Goal: Task Accomplishment & Management: Manage account settings

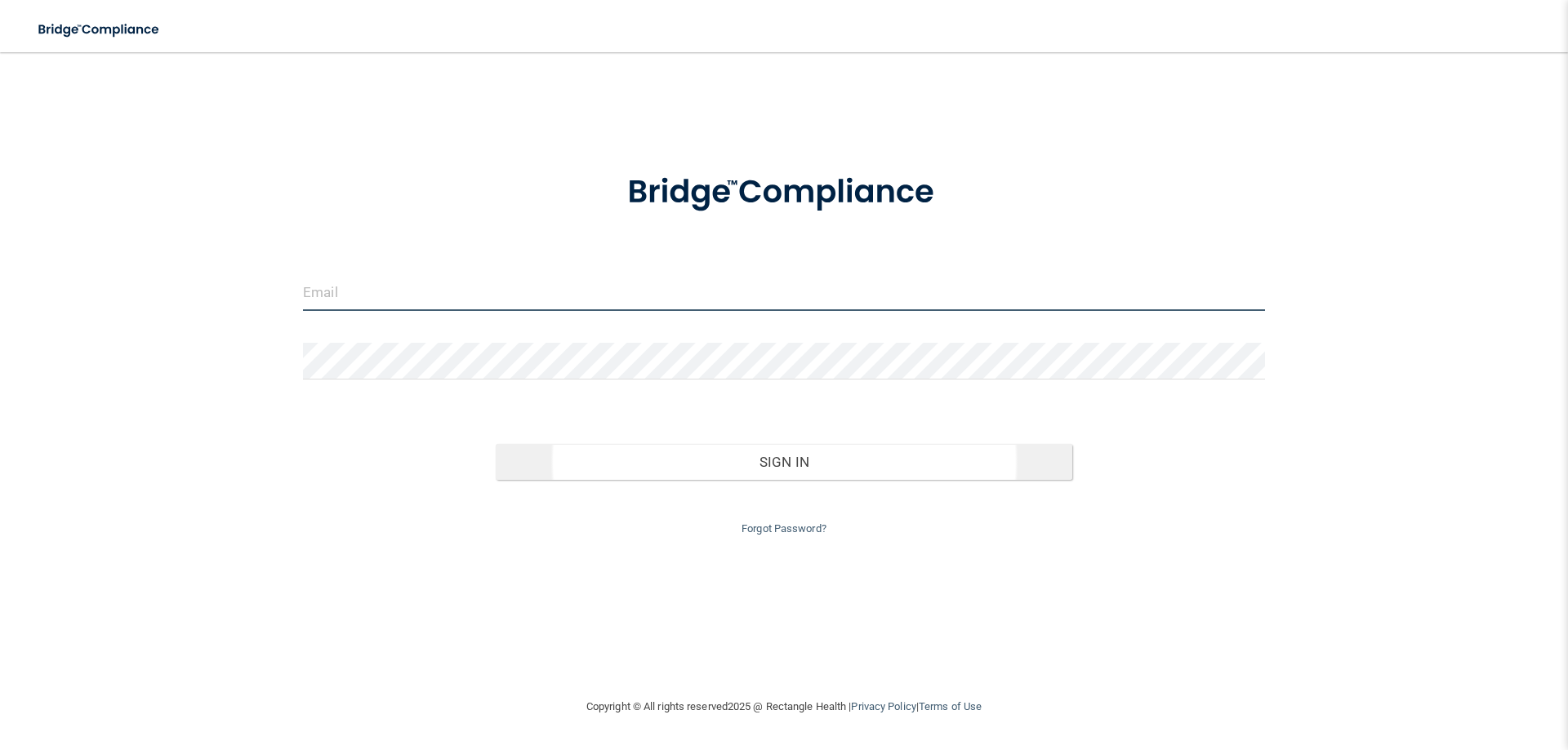
type input "[PERSON_NAME][EMAIL_ADDRESS][DOMAIN_NAME]"
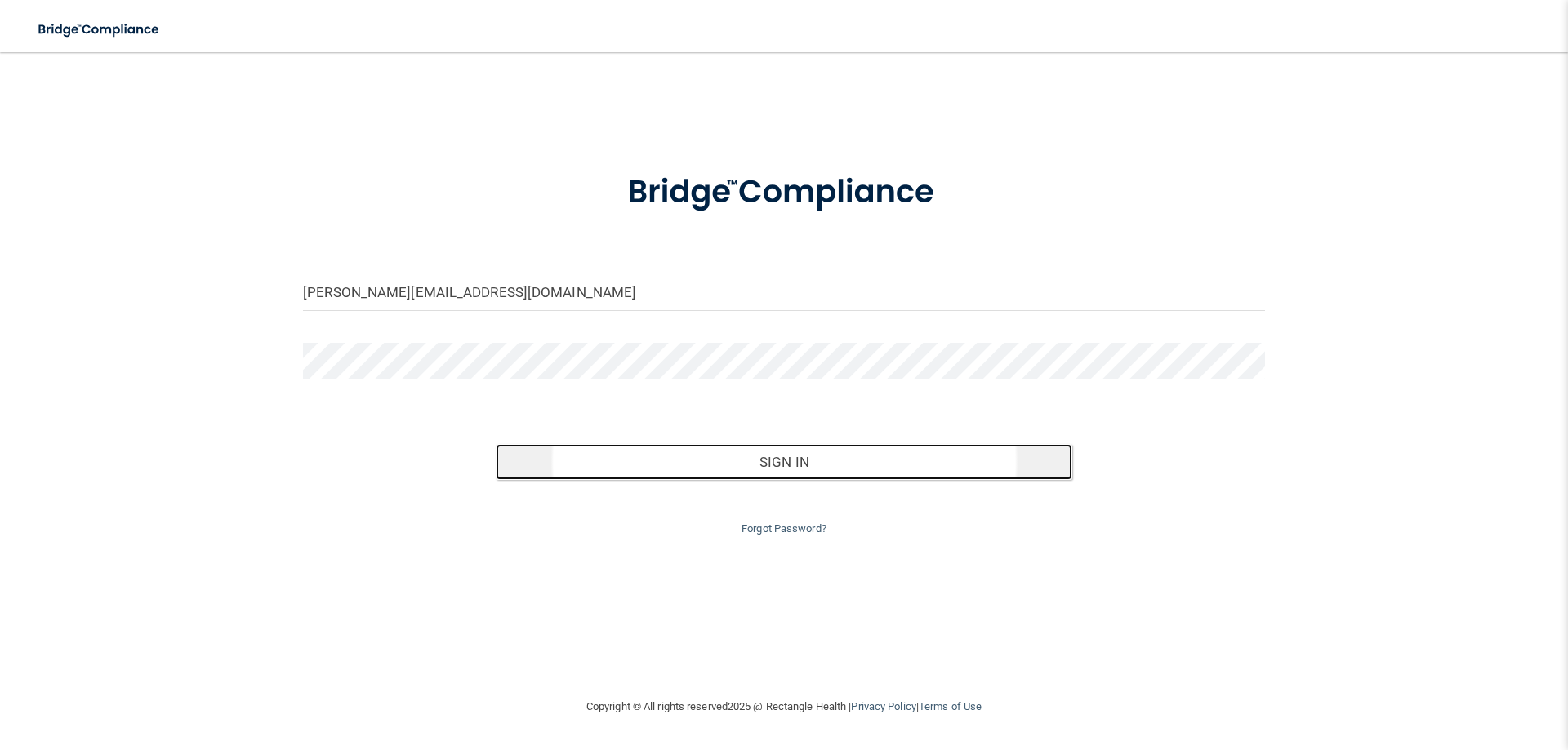
click at [817, 444] on button "Sign In" at bounding box center [784, 462] width 577 height 36
click at [817, 463] on button "Sign In" at bounding box center [784, 462] width 577 height 36
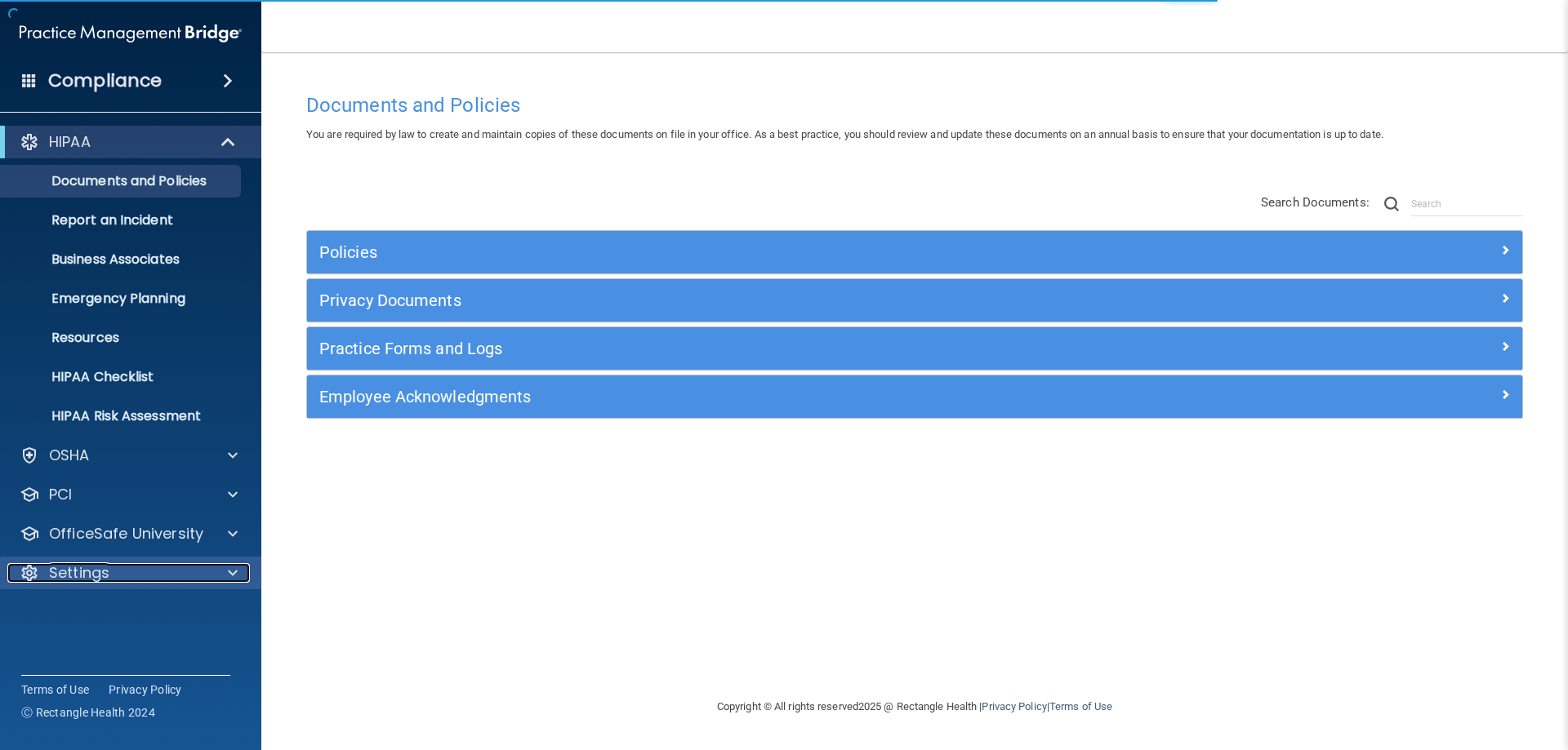
click at [116, 566] on div "Settings" at bounding box center [109, 573] width 203 height 19
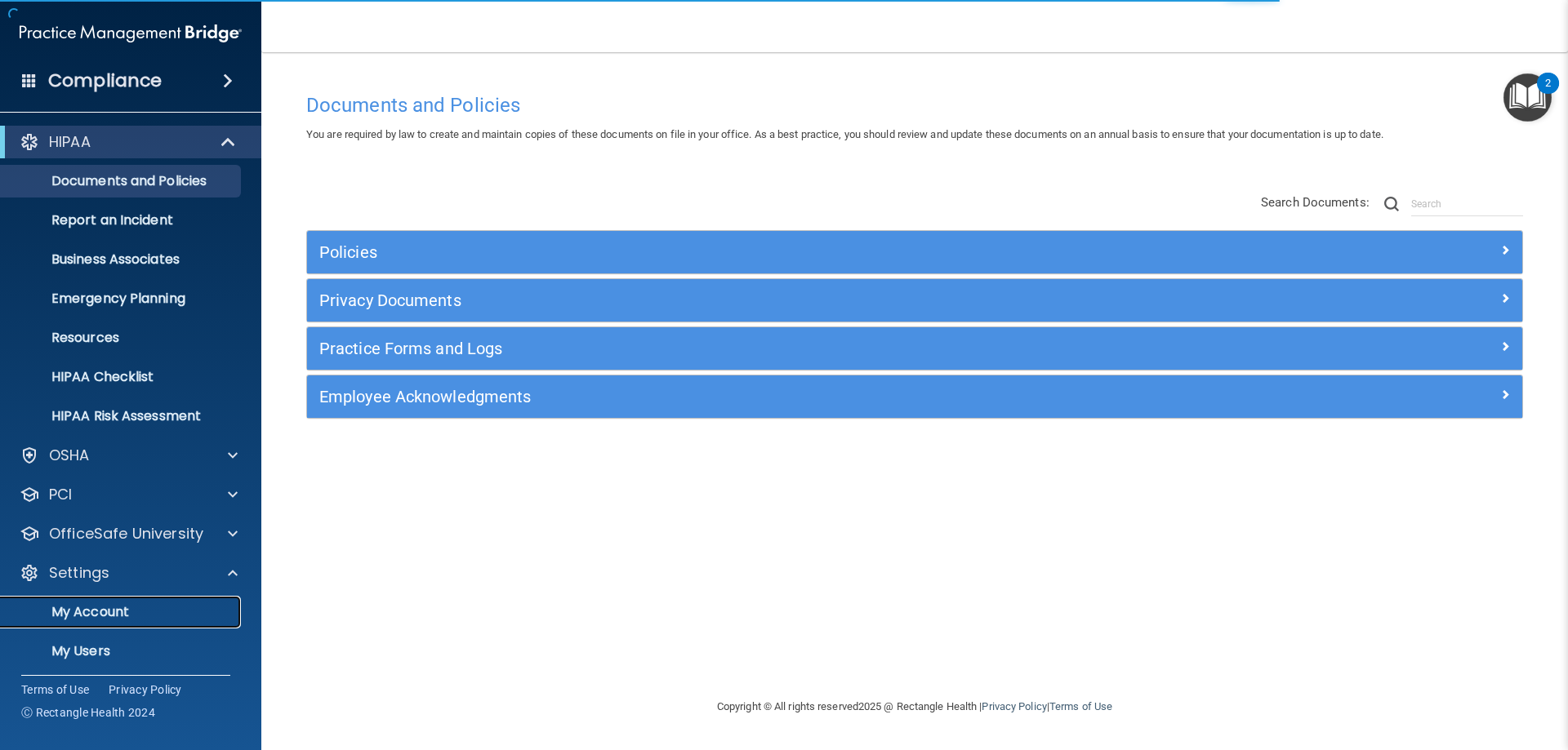
click at [105, 621] on p "My Account" at bounding box center [122, 611] width 223 height 16
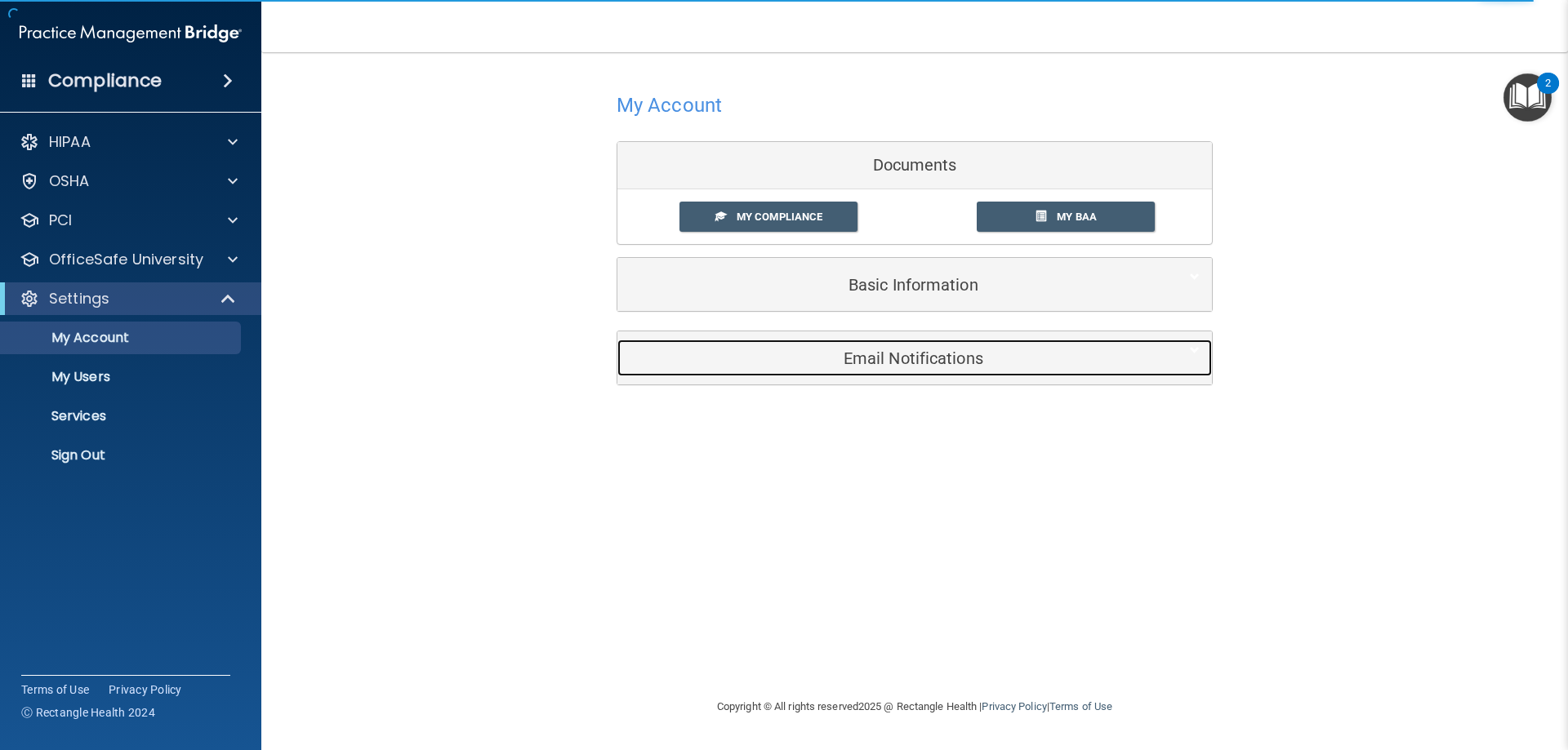
click at [996, 364] on h5 "Email Notifications" at bounding box center [890, 358] width 520 height 18
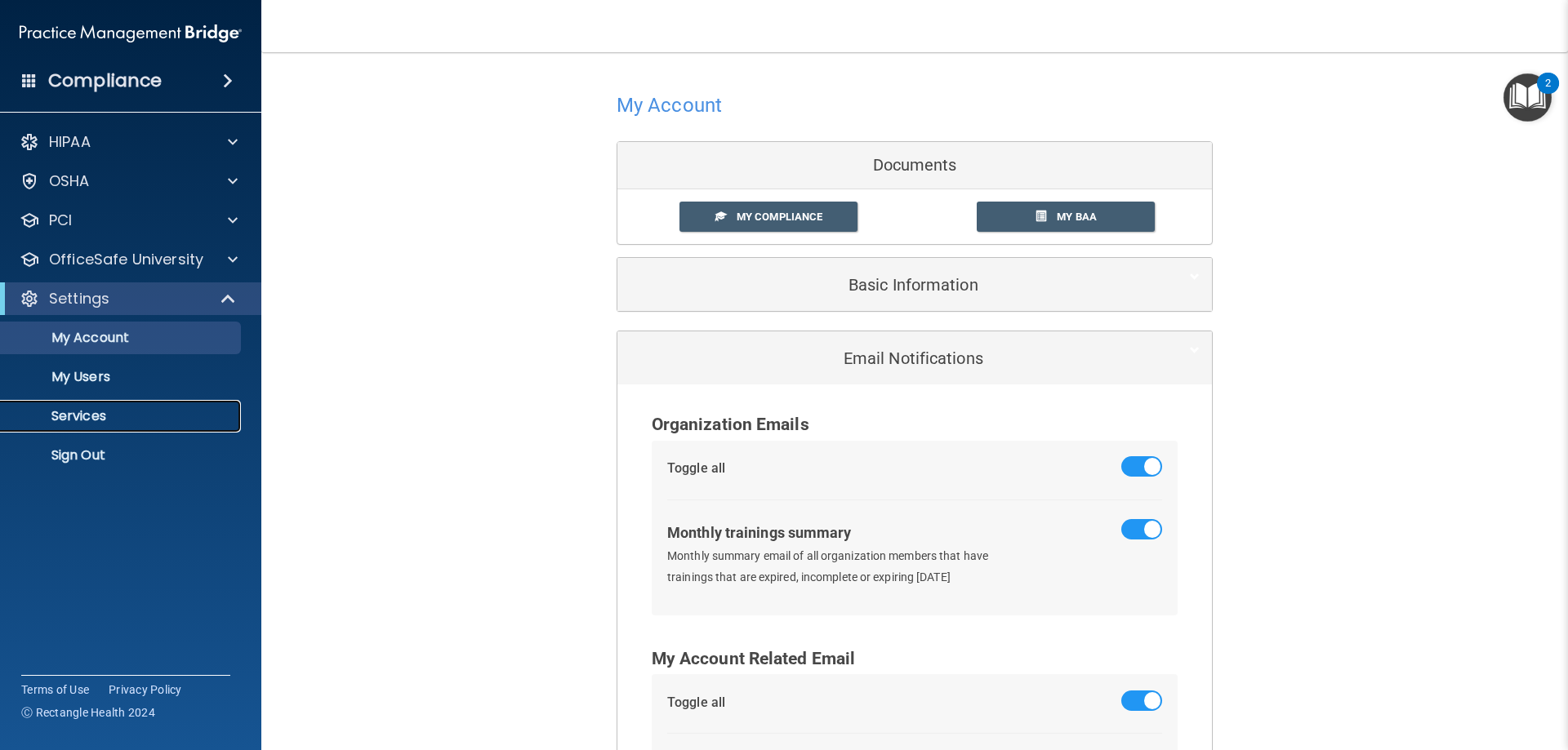
click at [86, 402] on link "Services" at bounding box center [112, 416] width 257 height 33
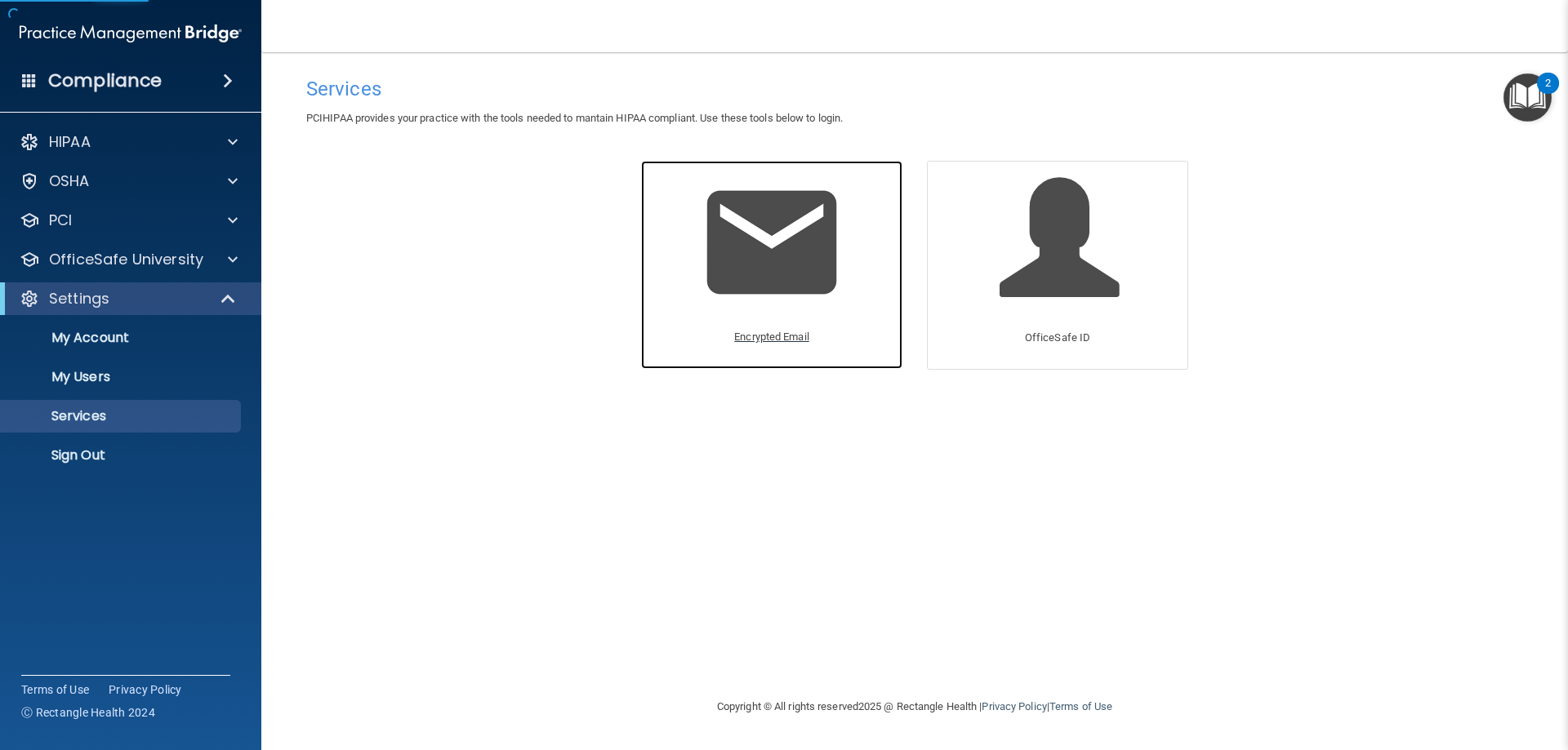
click at [812, 269] on img at bounding box center [772, 242] width 155 height 155
